Goal: Find specific page/section: Find specific page/section

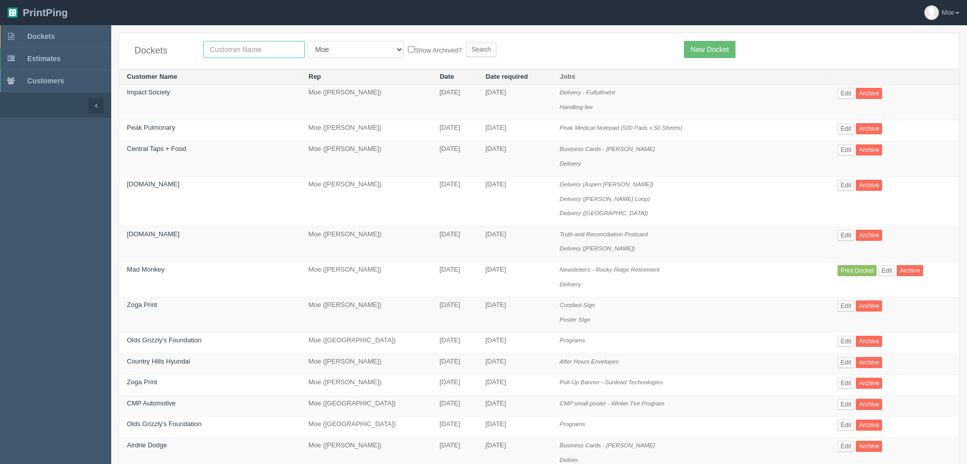
click at [268, 49] on input "text" at bounding box center [254, 49] width 102 height 17
click at [266, 49] on input "text" at bounding box center [254, 49] width 102 height 17
type input "grc"
click at [466, 44] on input "Search" at bounding box center [481, 49] width 30 height 15
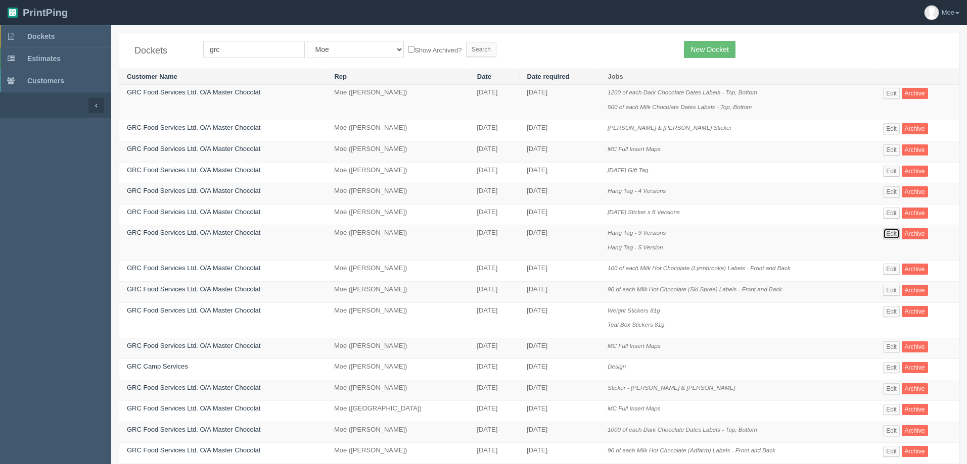
click at [891, 231] on link "Edit" at bounding box center [891, 233] width 17 height 11
click at [891, 189] on link "Edit" at bounding box center [891, 191] width 17 height 11
drag, startPoint x: 233, startPoint y: 47, endPoint x: 90, endPoint y: 54, distance: 143.1
click at [90, 54] on section "Dockets Estimates Customers" at bounding box center [483, 385] width 967 height 721
type input "olds"
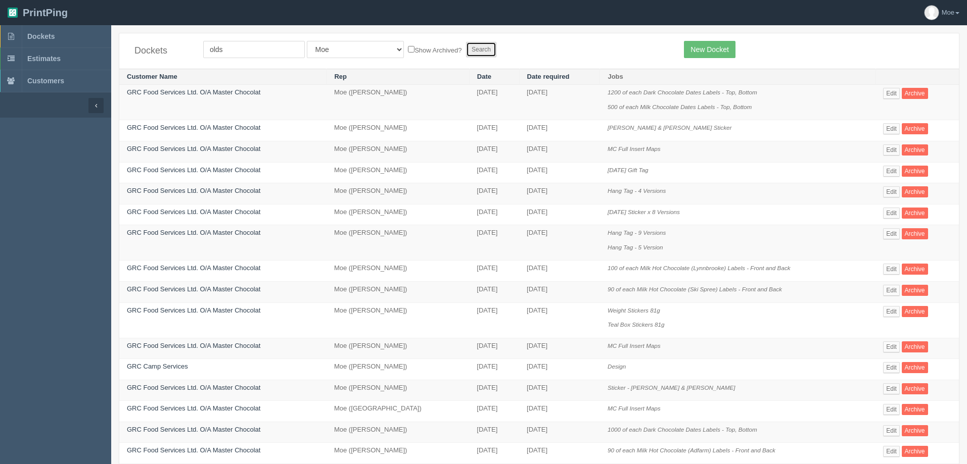
click at [466, 49] on input "Search" at bounding box center [481, 49] width 30 height 15
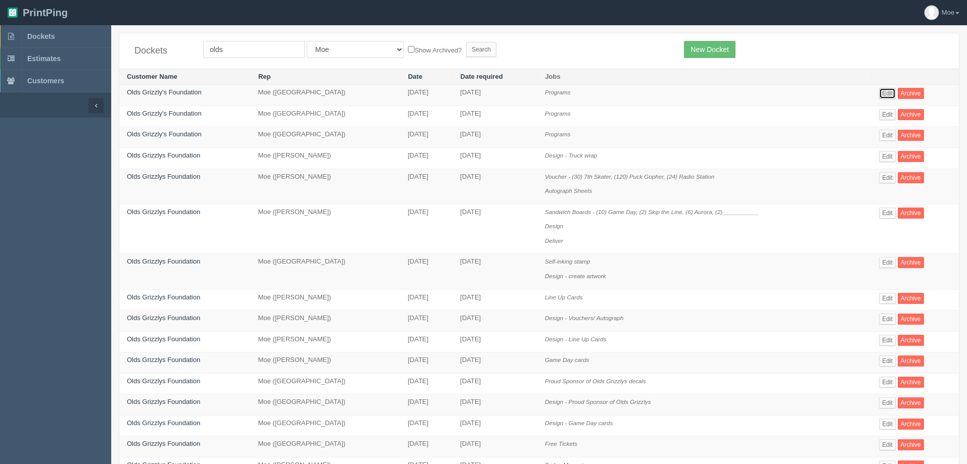
click at [887, 90] on link "Edit" at bounding box center [887, 93] width 17 height 11
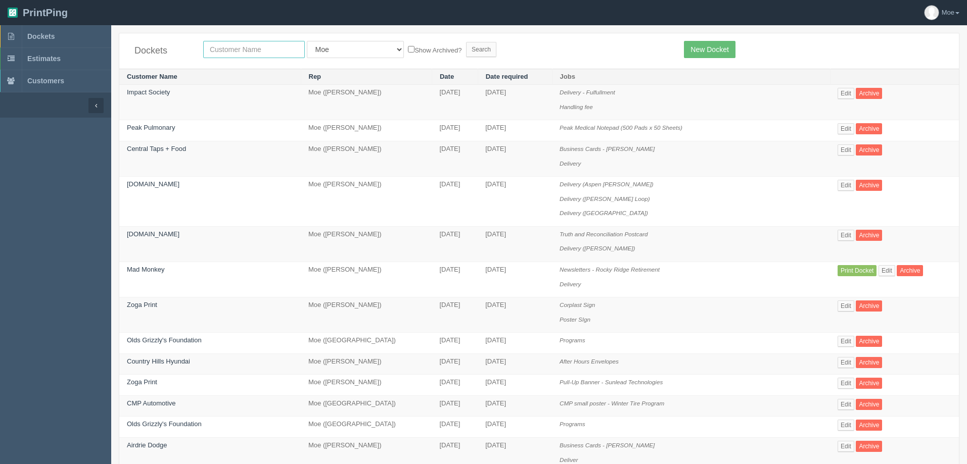
click at [269, 49] on input "text" at bounding box center [254, 49] width 102 height 17
type input "strathmore"
click at [466, 44] on input "Search" at bounding box center [481, 49] width 30 height 15
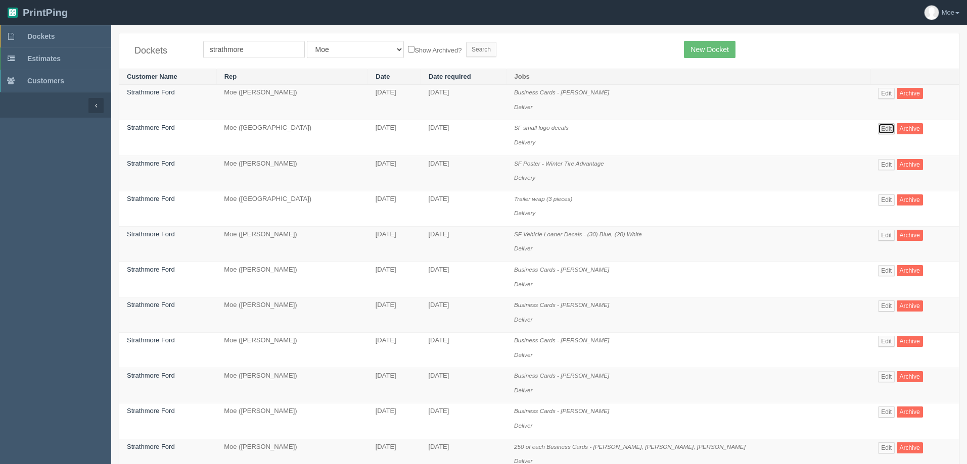
click at [878, 130] on link "Edit" at bounding box center [886, 128] width 17 height 11
